Goal: Use online tool/utility: Utilize a website feature to perform a specific function

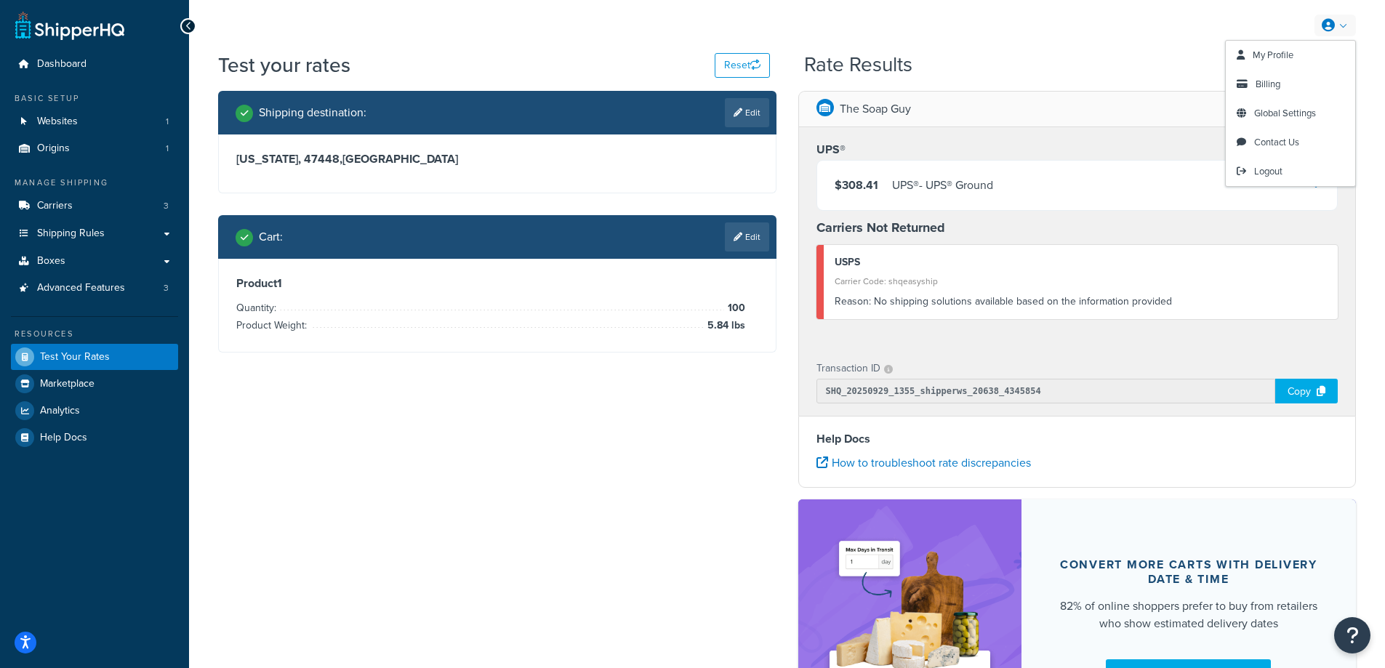
click at [1340, 31] on link at bounding box center [1334, 26] width 41 height 22
click at [1277, 172] on span "Logout" at bounding box center [1268, 171] width 28 height 14
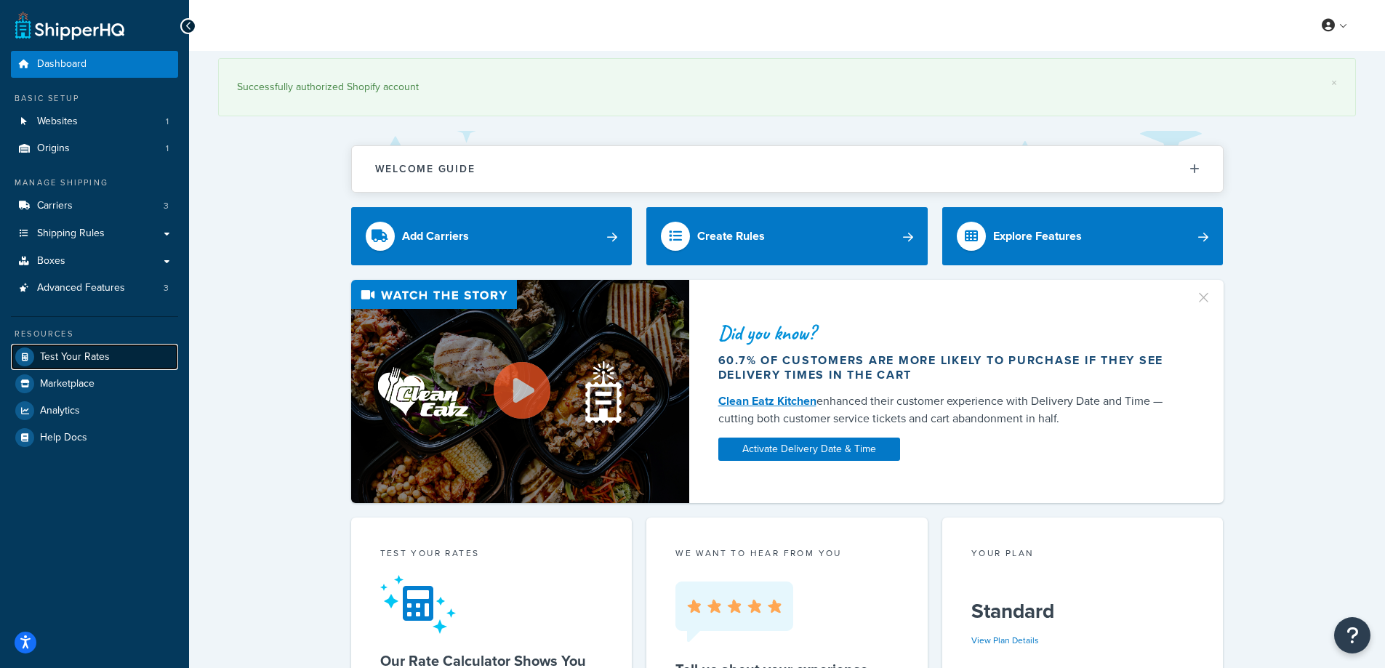
click at [104, 360] on span "Test Your Rates" at bounding box center [75, 357] width 70 height 12
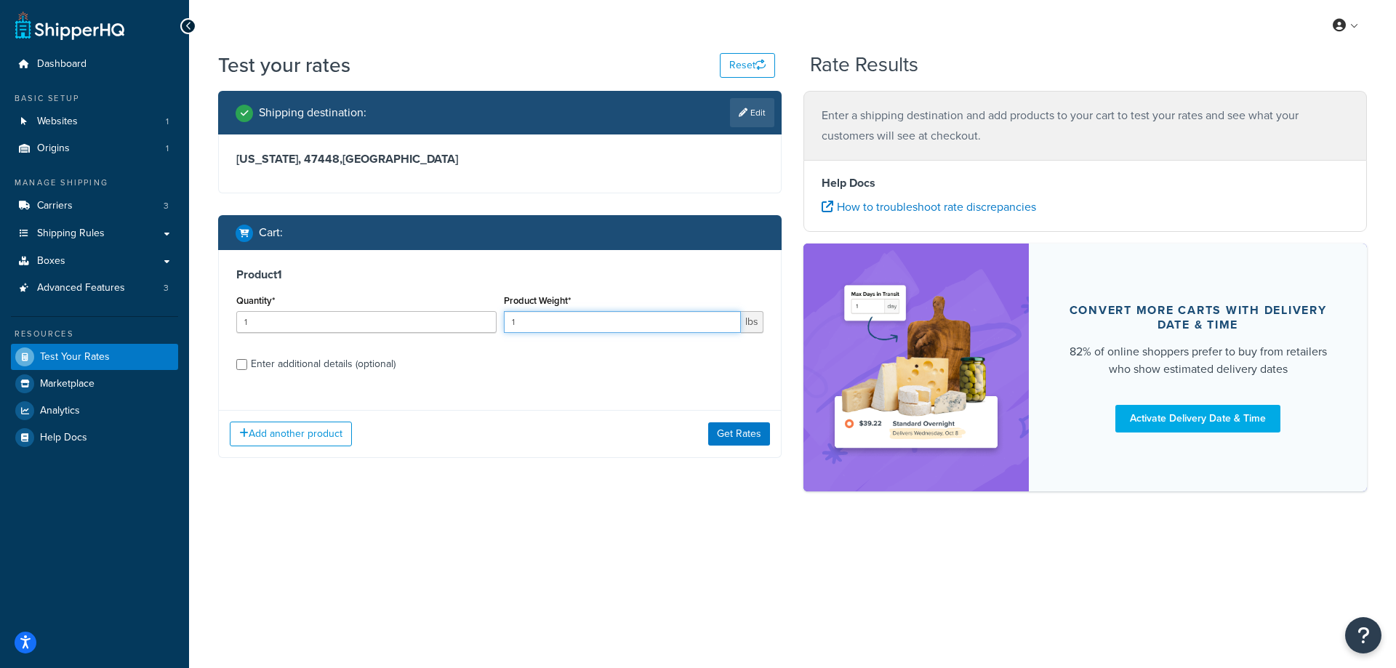
drag, startPoint x: 566, startPoint y: 313, endPoint x: 464, endPoint y: 313, distance: 102.5
click at [464, 313] on div "Quantity* 1 Product Weight* 1 lbs" at bounding box center [500, 317] width 534 height 53
paste input "6.74"
type input "6.74"
drag, startPoint x: 318, startPoint y: 334, endPoint x: 298, endPoint y: 323, distance: 22.5
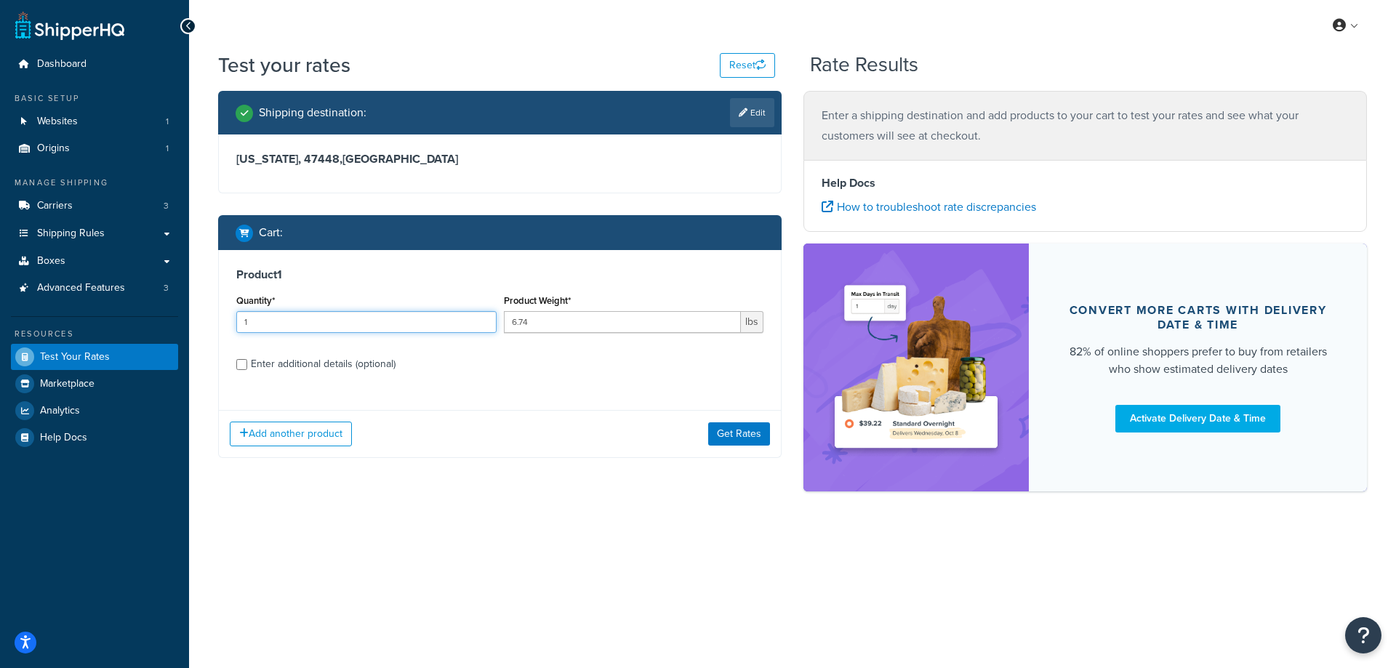
click at [300, 324] on div "Quantity* 1" at bounding box center [367, 317] width 268 height 53
click at [298, 323] on input "1" at bounding box center [366, 322] width 260 height 22
type input "100"
click at [722, 435] on button "Get Rates" at bounding box center [739, 433] width 62 height 23
